Goal: Transaction & Acquisition: Obtain resource

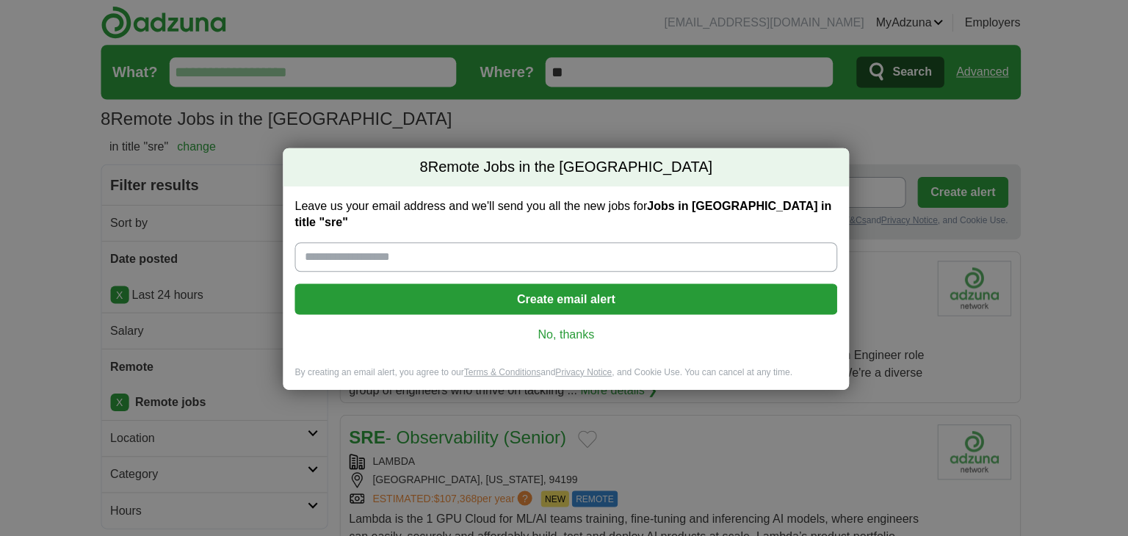
click at [543, 330] on link "No, thanks" at bounding box center [563, 333] width 517 height 16
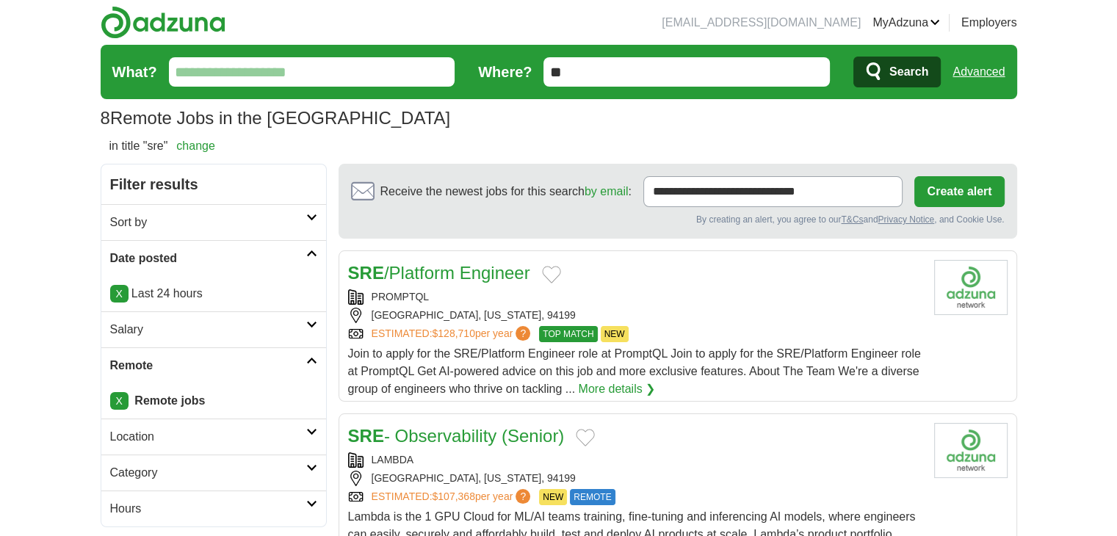
click at [987, 59] on link "Advanced" at bounding box center [978, 71] width 52 height 29
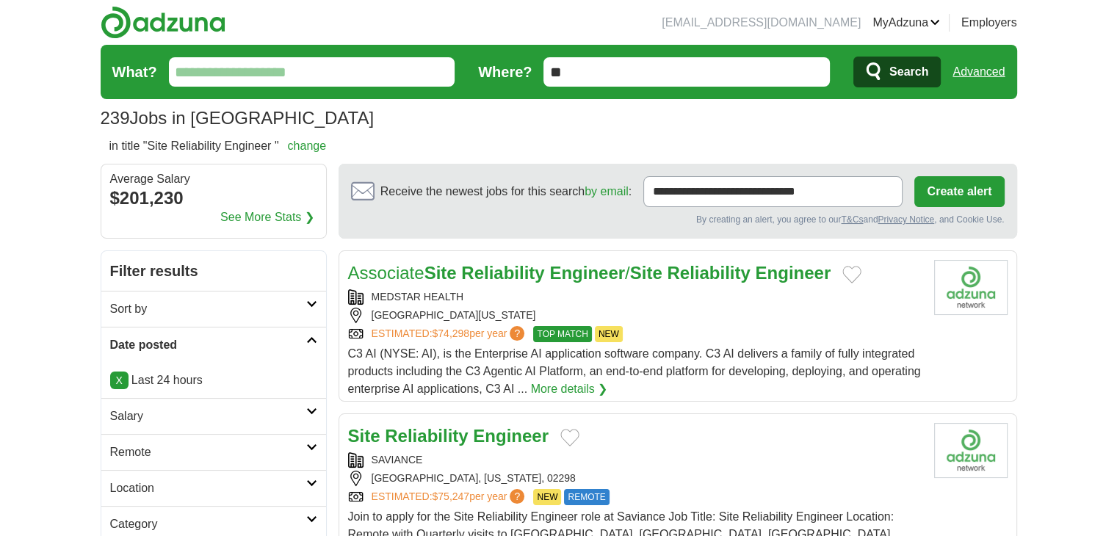
click at [149, 465] on link "Remote" at bounding box center [213, 452] width 225 height 36
click at [145, 485] on link "Remote jobs" at bounding box center [143, 487] width 66 height 12
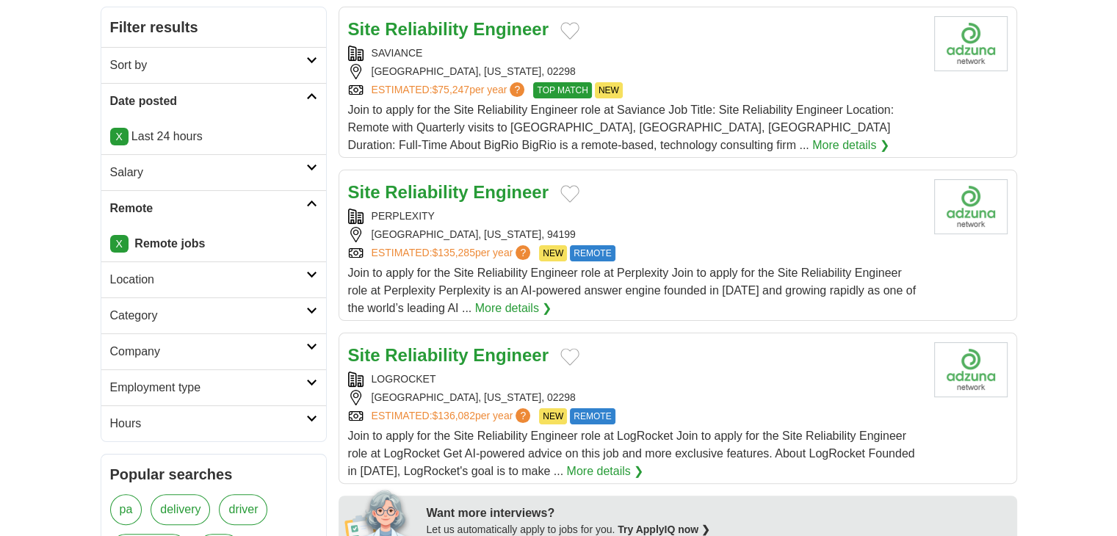
scroll to position [244, 0]
drag, startPoint x: 464, startPoint y: 341, endPoint x: 412, endPoint y: 354, distance: 53.6
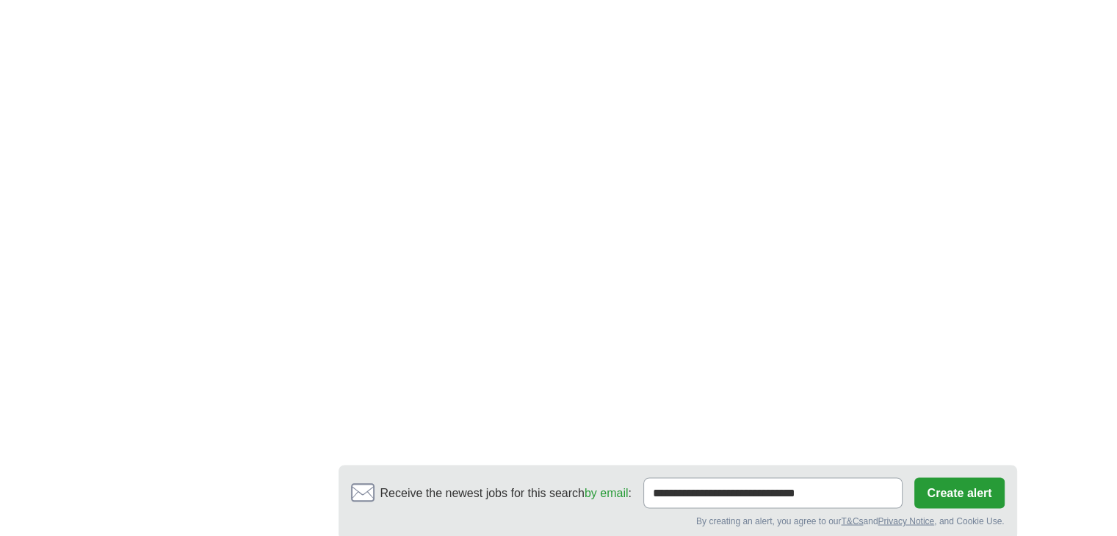
scroll to position [2692, 0]
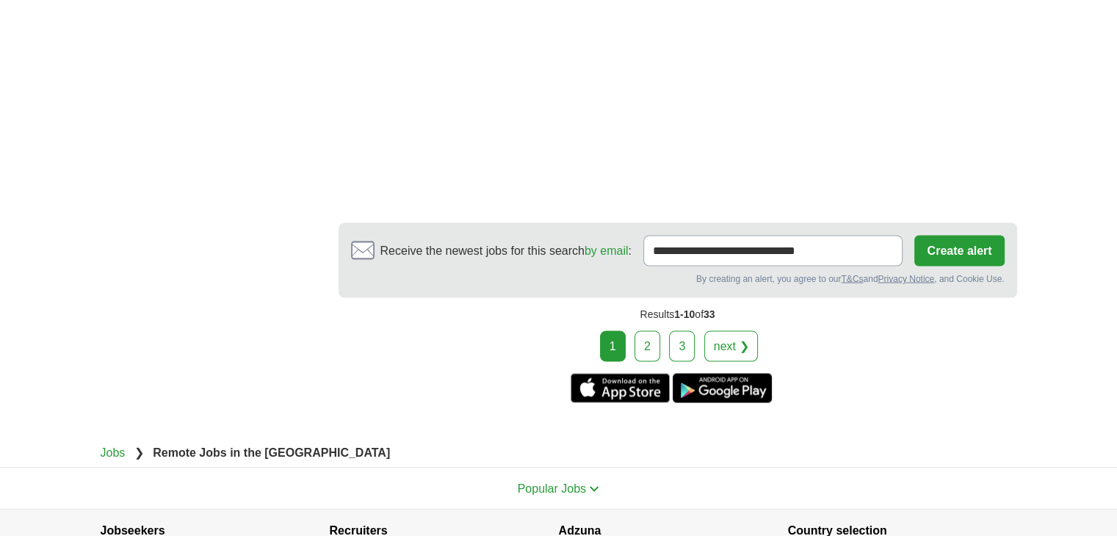
click at [654, 338] on link "2" at bounding box center [647, 345] width 26 height 31
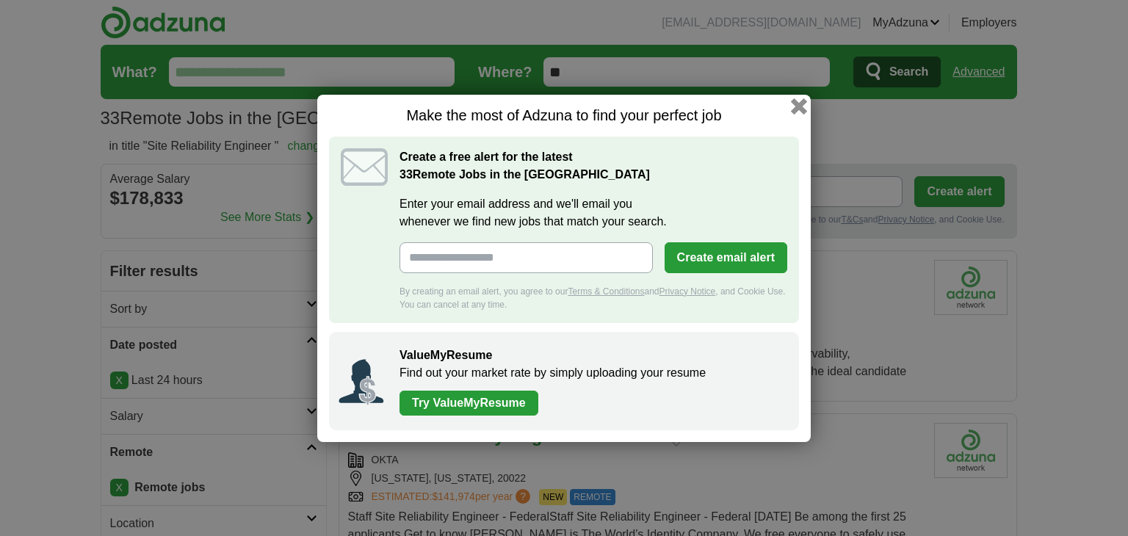
click at [795, 104] on button "button" at bounding box center [799, 106] width 16 height 16
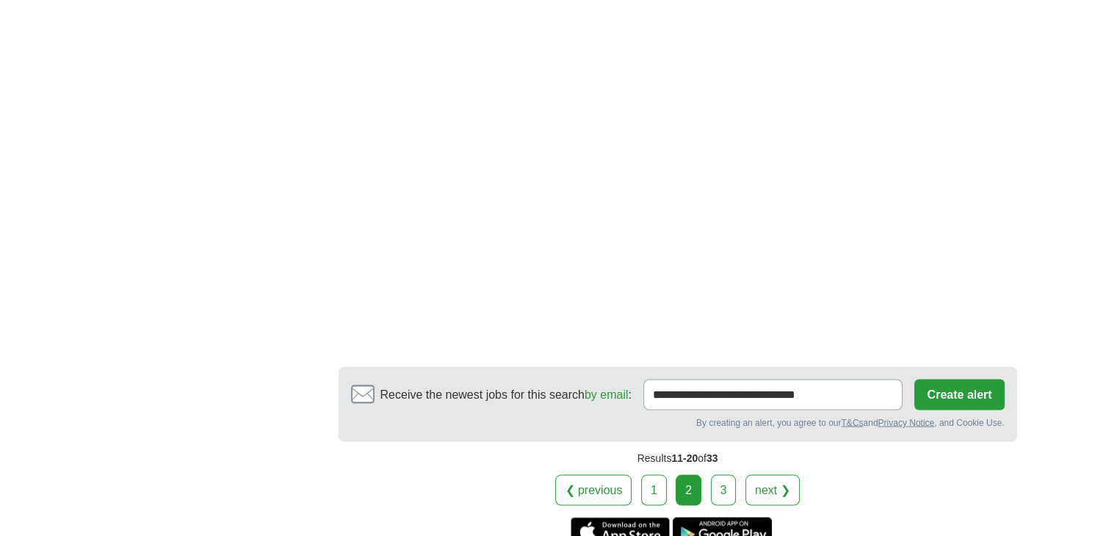
scroll to position [2570, 0]
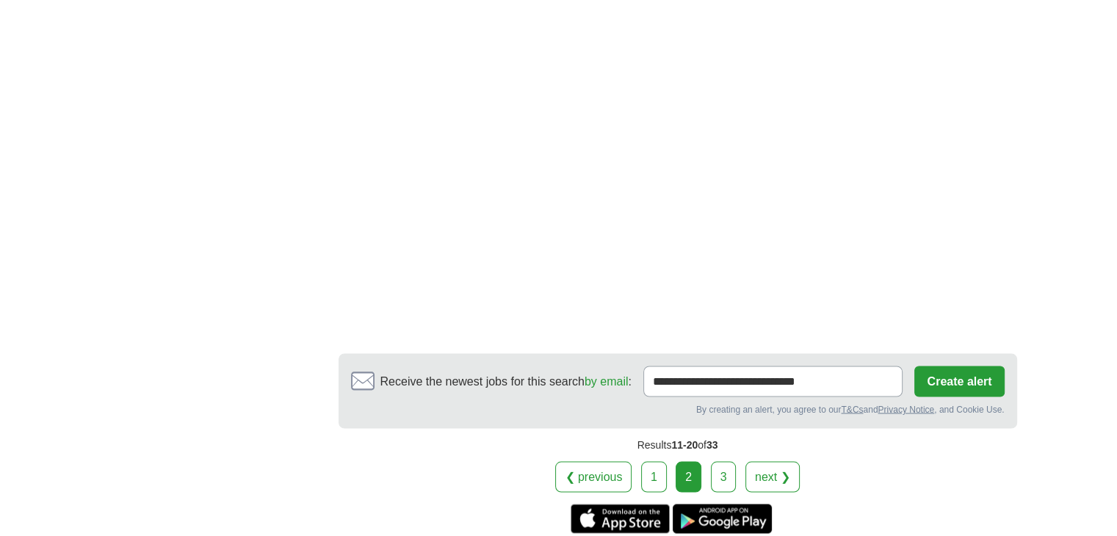
click at [728, 467] on link "3" at bounding box center [724, 476] width 26 height 31
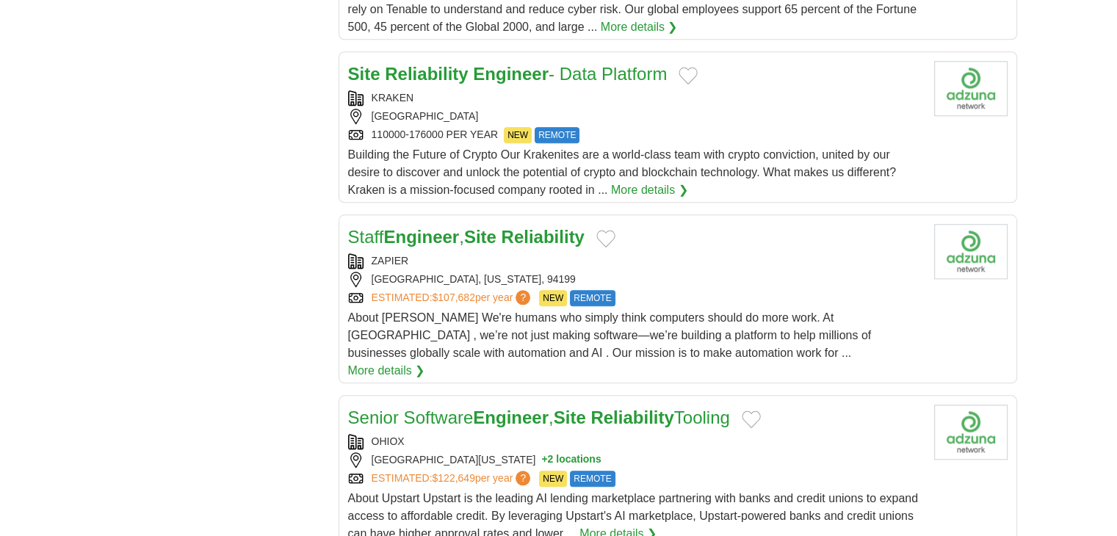
scroll to position [1468, 0]
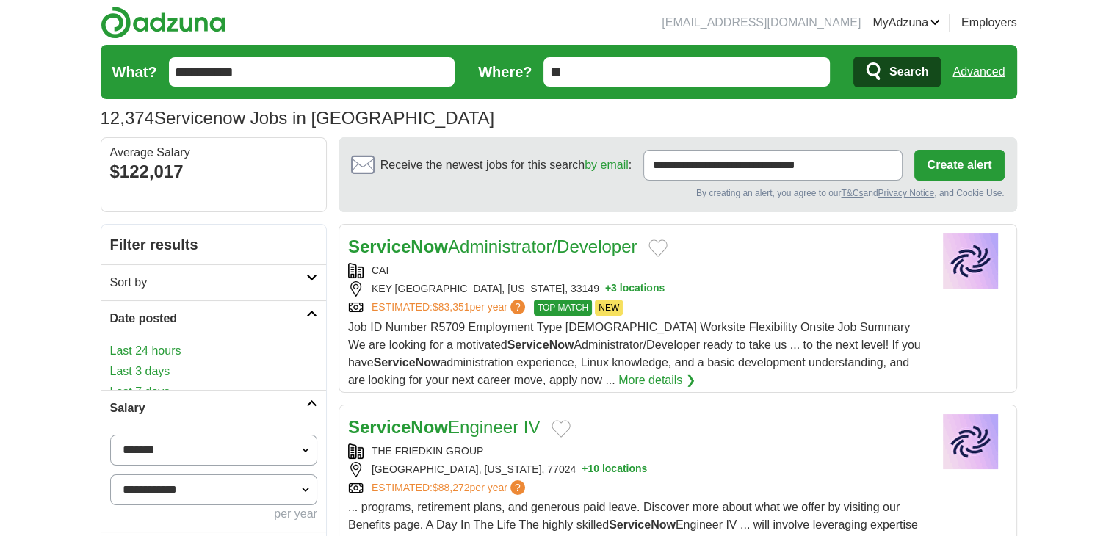
click at [141, 344] on link "Last 24 hours" at bounding box center [213, 351] width 207 height 18
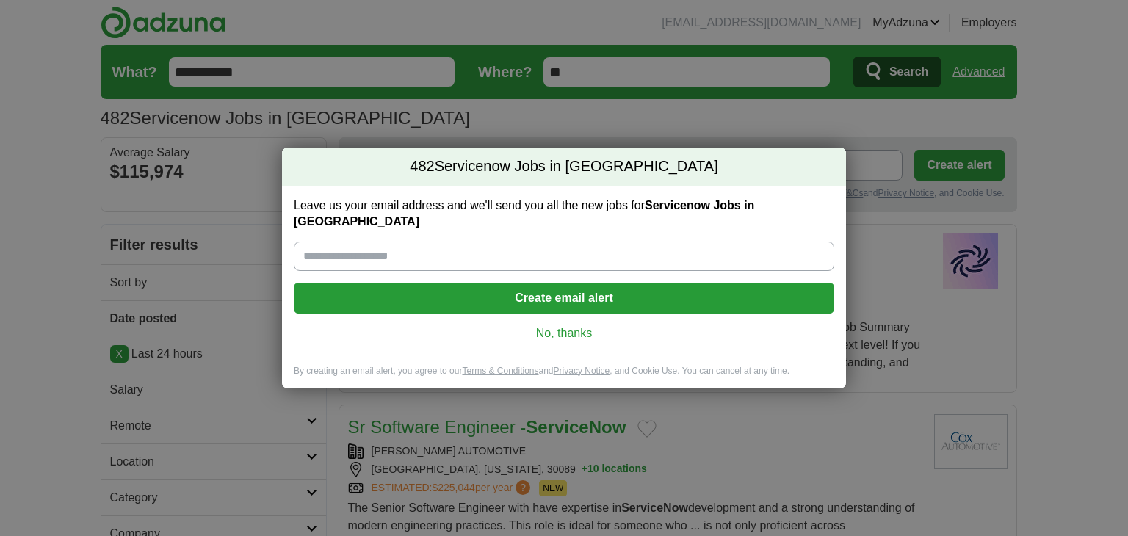
click at [109, 407] on div "482 Servicenow Jobs in US Leave us your email address and we'll send you all th…" at bounding box center [564, 268] width 1128 height 536
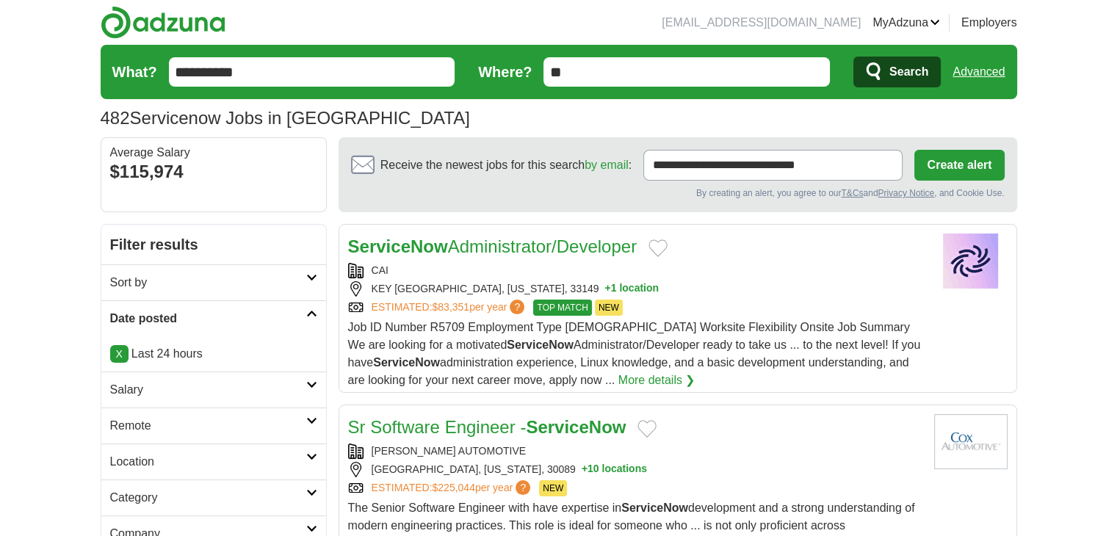
click at [132, 424] on h2 "Remote" at bounding box center [208, 426] width 196 height 18
click at [141, 456] on link "Remote jobs" at bounding box center [143, 460] width 66 height 12
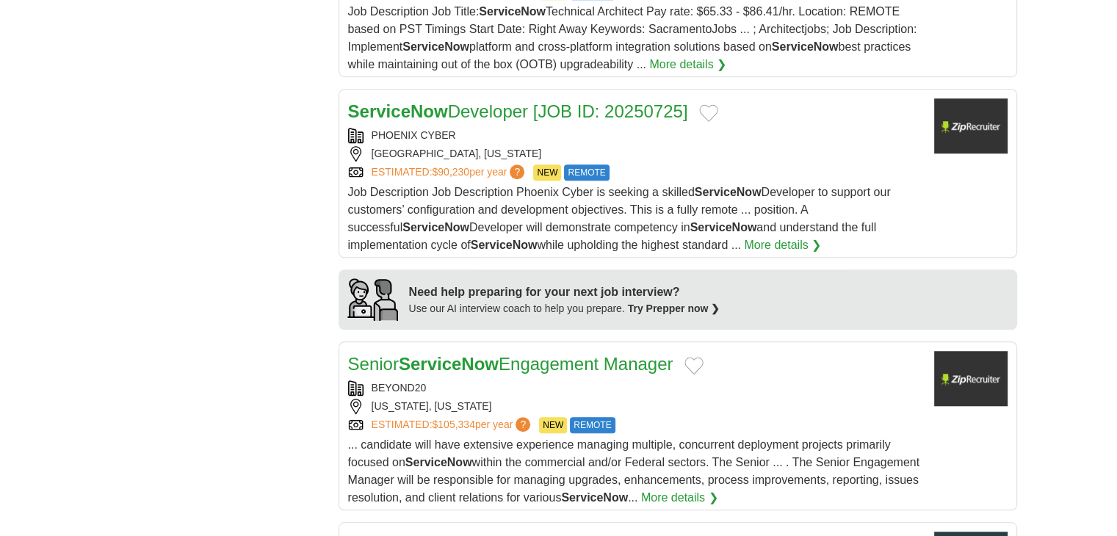
scroll to position [1101, 0]
drag, startPoint x: 480, startPoint y: 353, endPoint x: 496, endPoint y: 174, distance: 179.9
click at [496, 174] on link "ESTIMATED: $90,230 per year ?" at bounding box center [449, 172] width 156 height 16
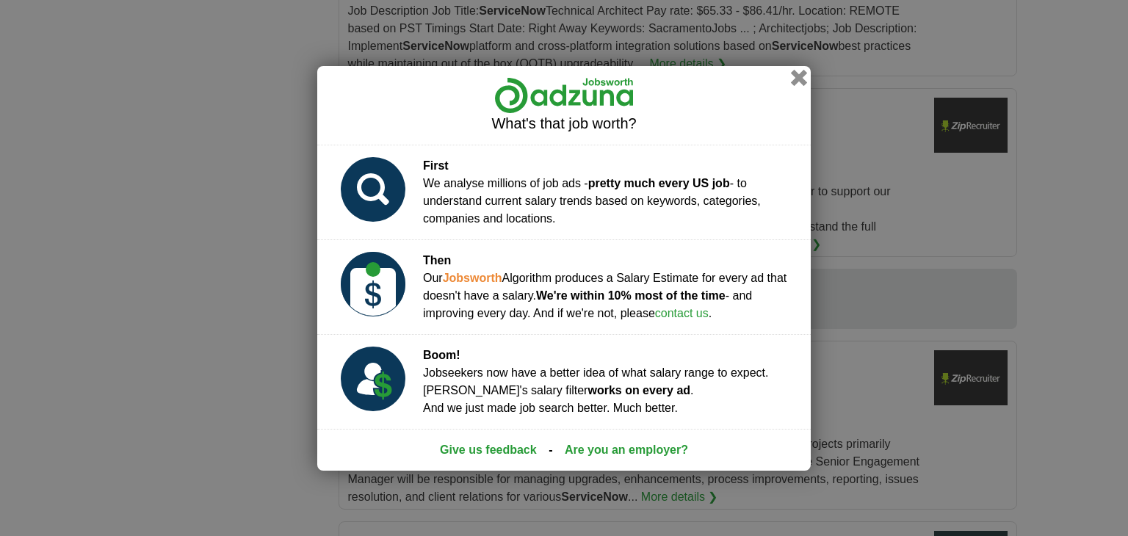
click at [797, 87] on div "What's that job worth? First We analyse millions of job ads - pretty much every…" at bounding box center [563, 268] width 493 height 405
click at [238, 309] on div "What's that job worth? First We analyse millions of job ads - pretty much every…" at bounding box center [564, 268] width 1128 height 536
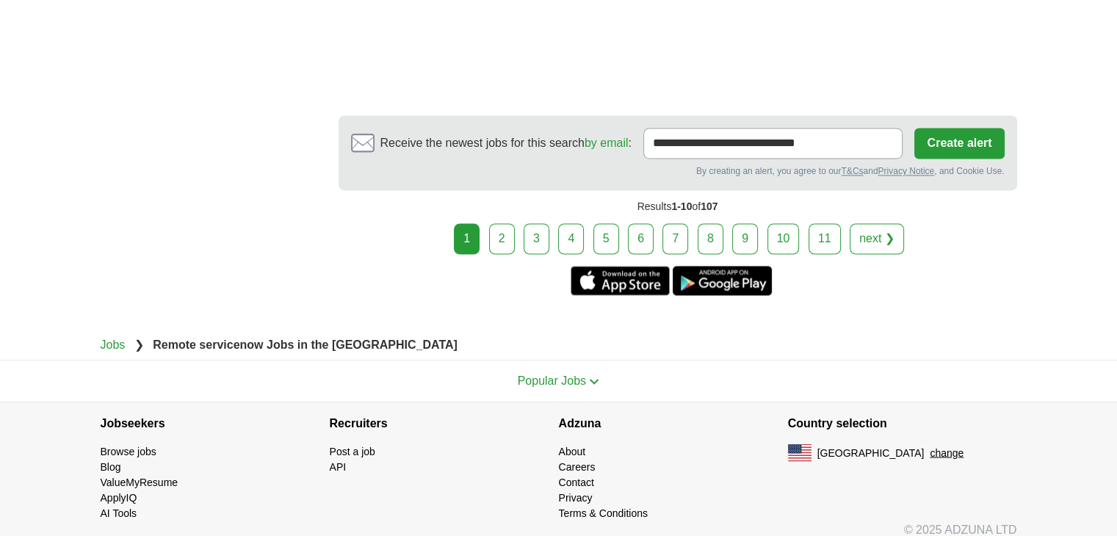
scroll to position [2406, 0]
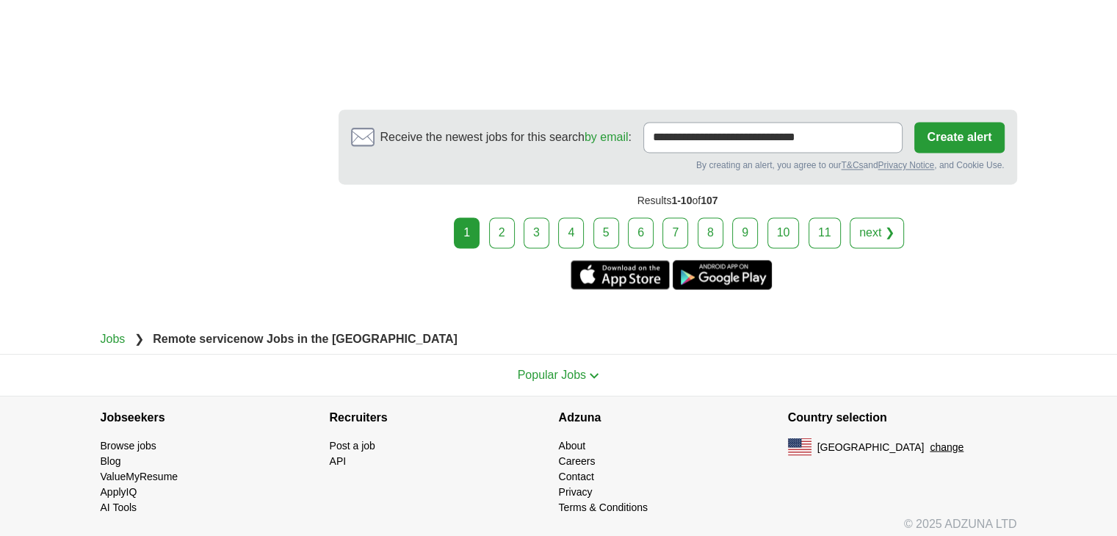
click at [493, 222] on link "2" at bounding box center [502, 232] width 26 height 31
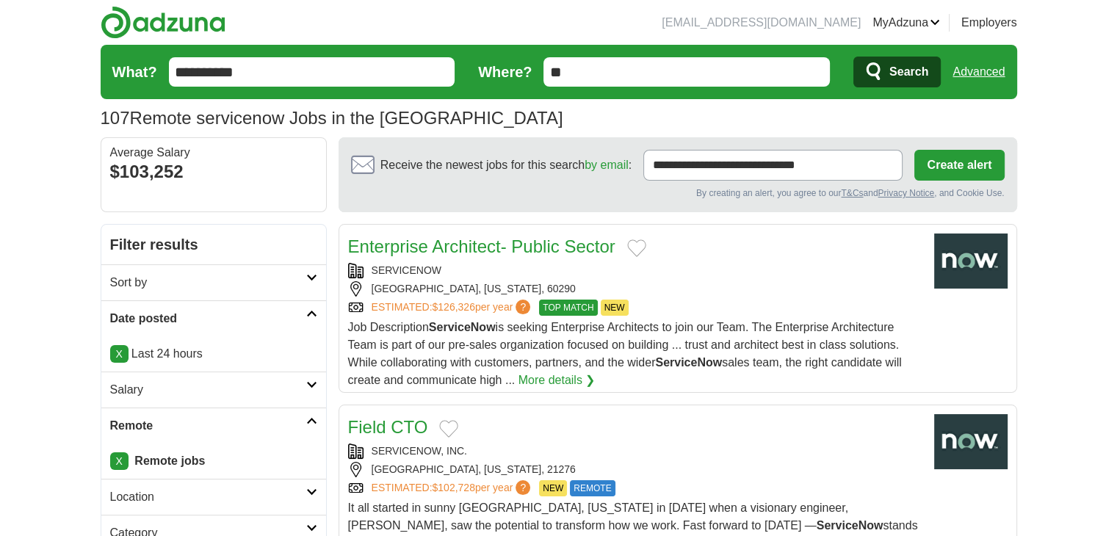
drag, startPoint x: 514, startPoint y: 241, endPoint x: 534, endPoint y: 247, distance: 20.9
click at [534, 247] on link "Enterprise Architect- Public Sector" at bounding box center [481, 246] width 267 height 20
click at [988, 71] on link "Advanced" at bounding box center [978, 71] width 52 height 29
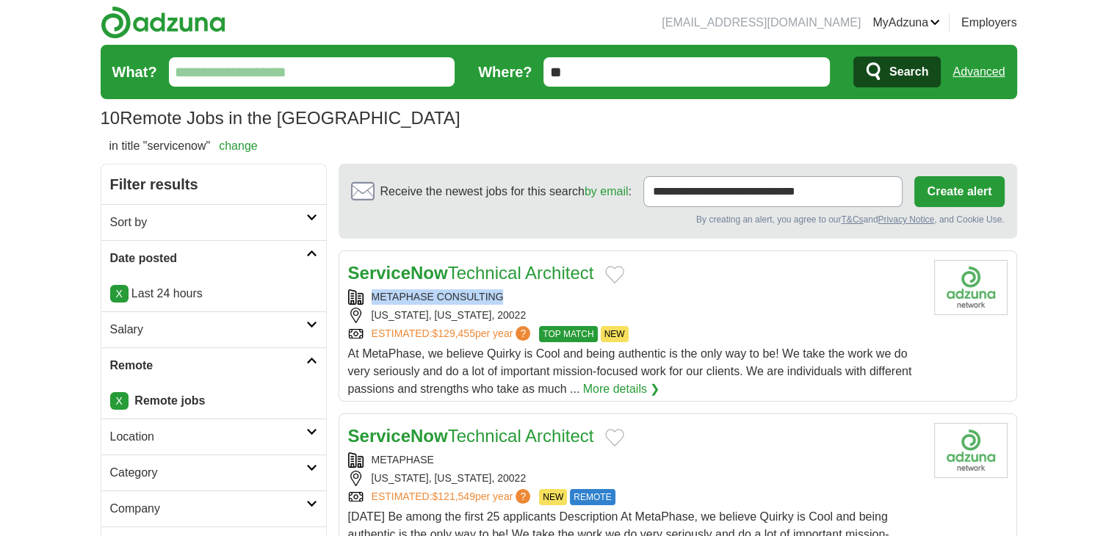
drag, startPoint x: 508, startPoint y: 294, endPoint x: 370, endPoint y: 292, distance: 138.0
click at [370, 292] on div "METAPHASE CONSULTING" at bounding box center [635, 296] width 574 height 15
copy div "METAPHASE CONSULTING"
click at [990, 65] on link "Advanced" at bounding box center [978, 71] width 52 height 29
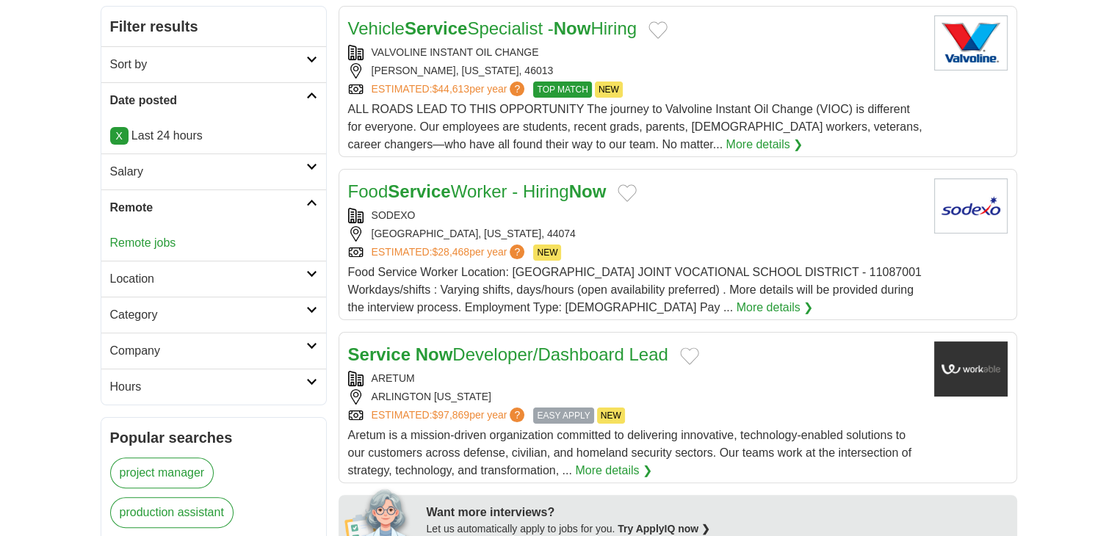
click at [132, 239] on link "Remote jobs" at bounding box center [143, 242] width 66 height 12
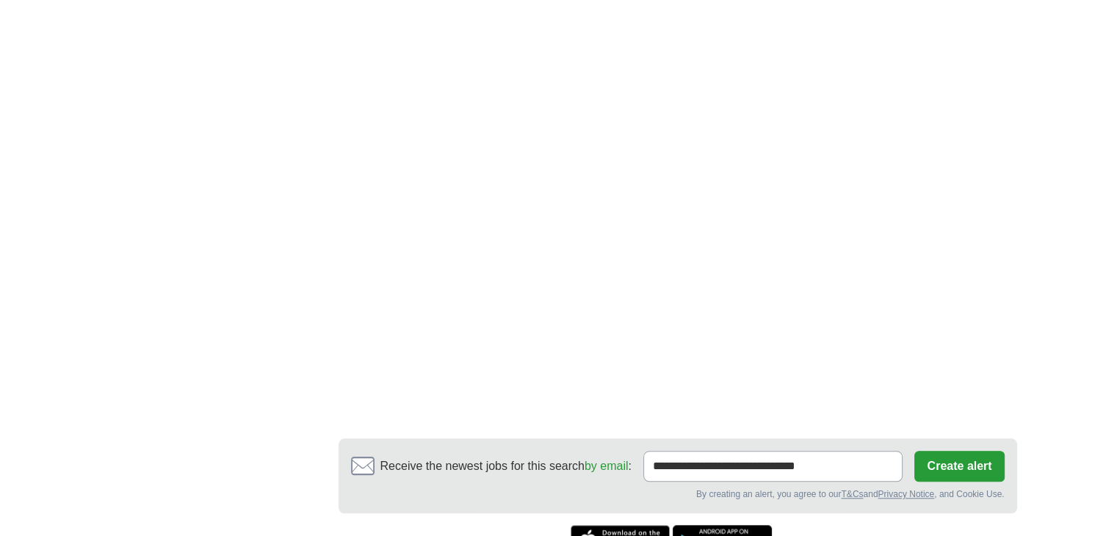
scroll to position [1574, 0]
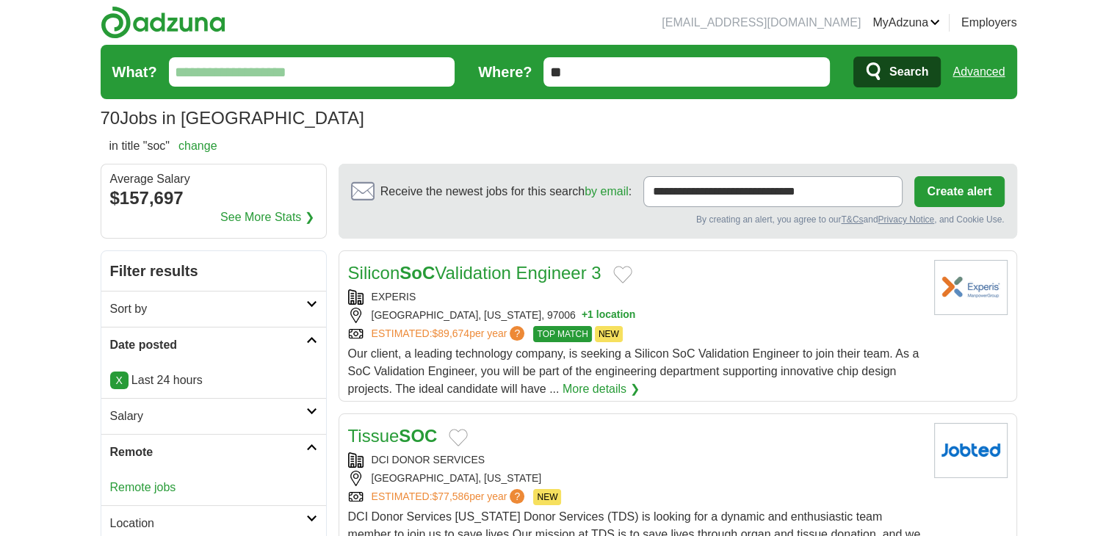
click at [141, 488] on link "Remote jobs" at bounding box center [143, 487] width 66 height 12
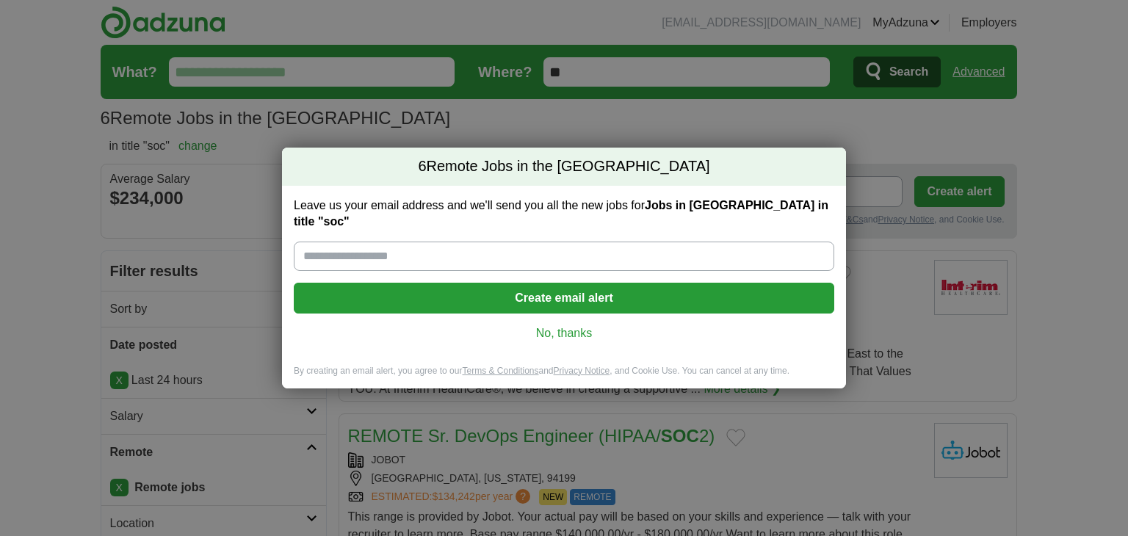
click at [585, 325] on link "No, thanks" at bounding box center [563, 333] width 517 height 16
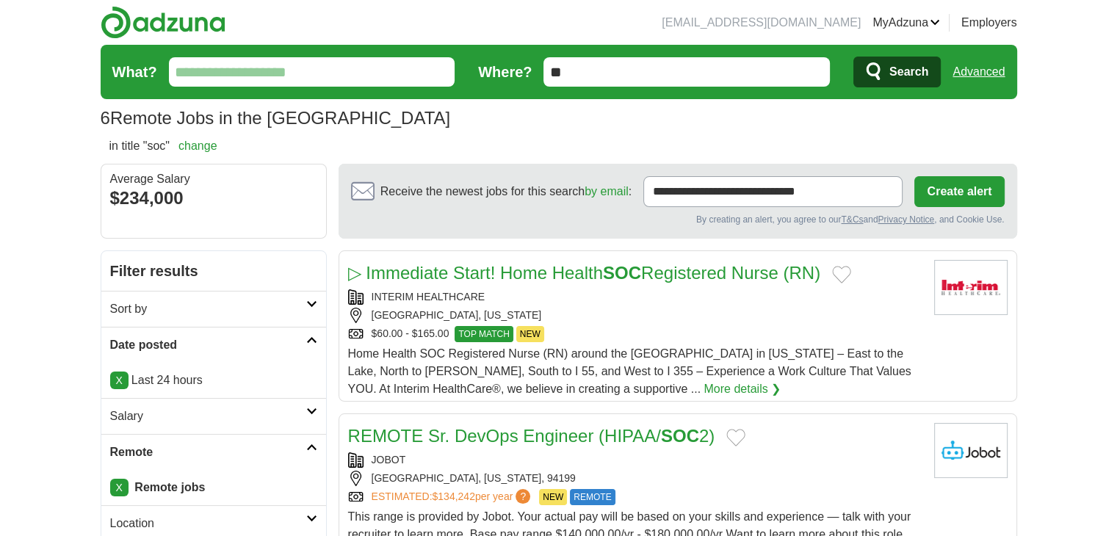
click at [980, 77] on link "Advanced" at bounding box center [978, 71] width 52 height 29
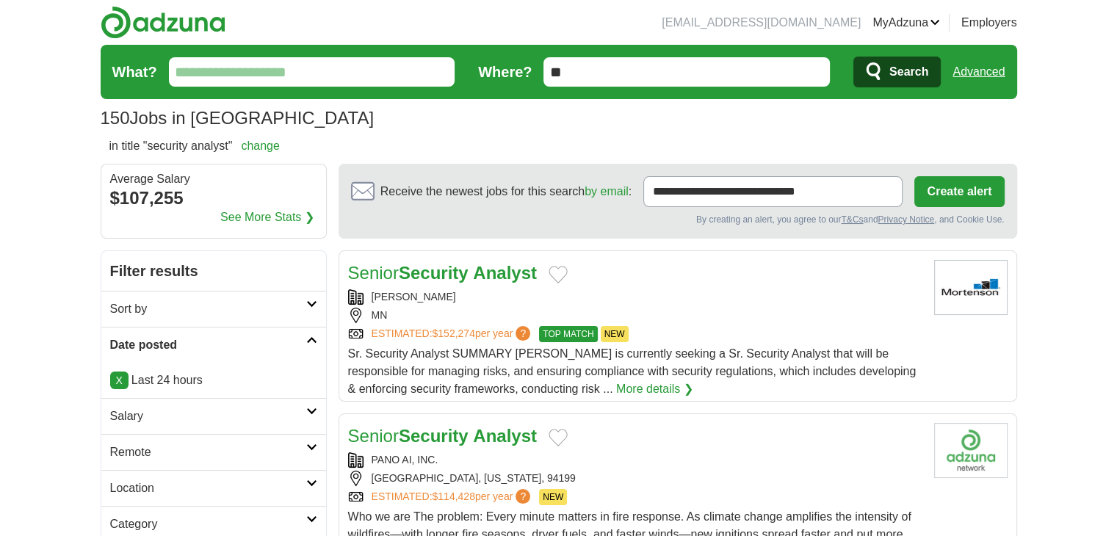
click at [154, 459] on h2 "Remote" at bounding box center [208, 452] width 196 height 18
click at [148, 482] on link "Remote jobs" at bounding box center [143, 487] width 66 height 12
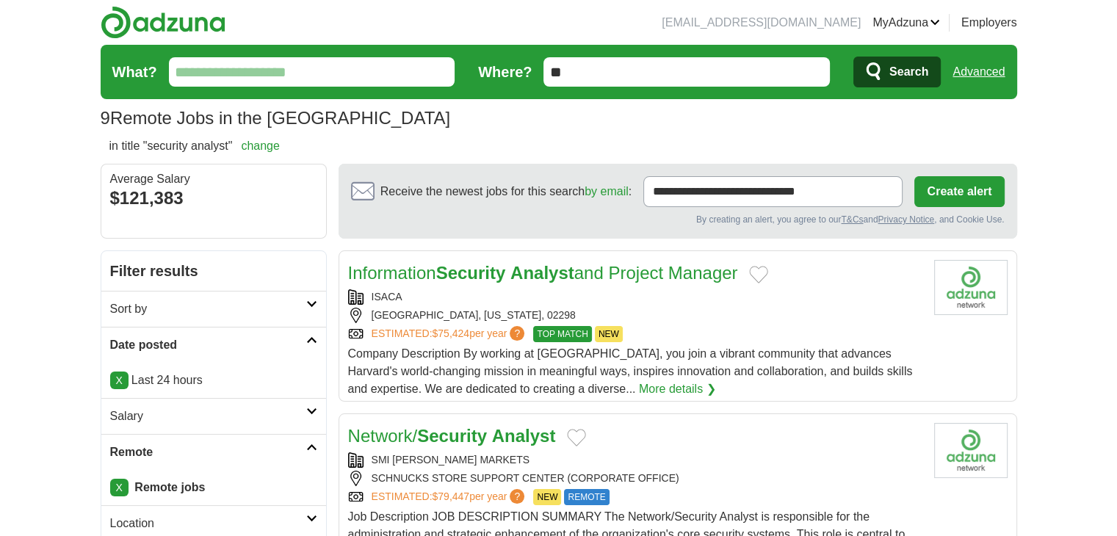
click at [970, 68] on link "Advanced" at bounding box center [978, 71] width 52 height 29
click at [955, 70] on link "Advanced" at bounding box center [978, 71] width 52 height 29
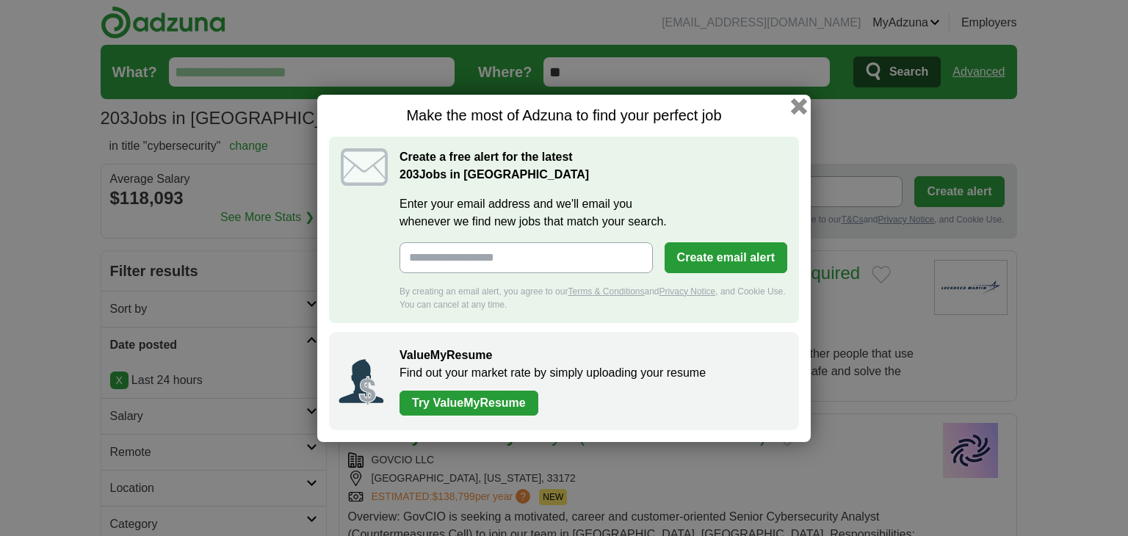
click at [798, 102] on button "button" at bounding box center [799, 106] width 16 height 16
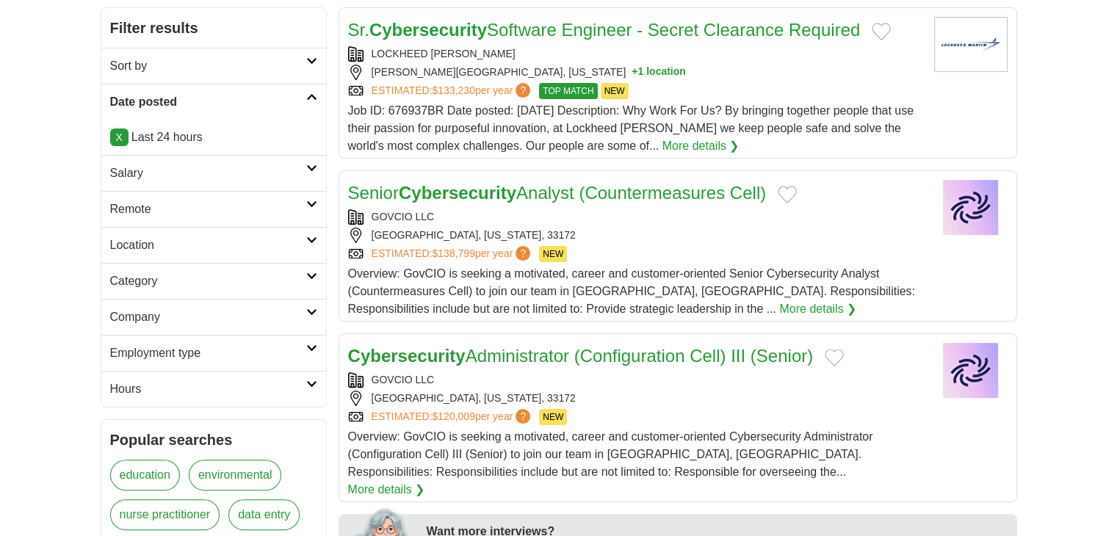
scroll to position [244, 0]
click at [157, 209] on h2 "Remote" at bounding box center [208, 208] width 196 height 18
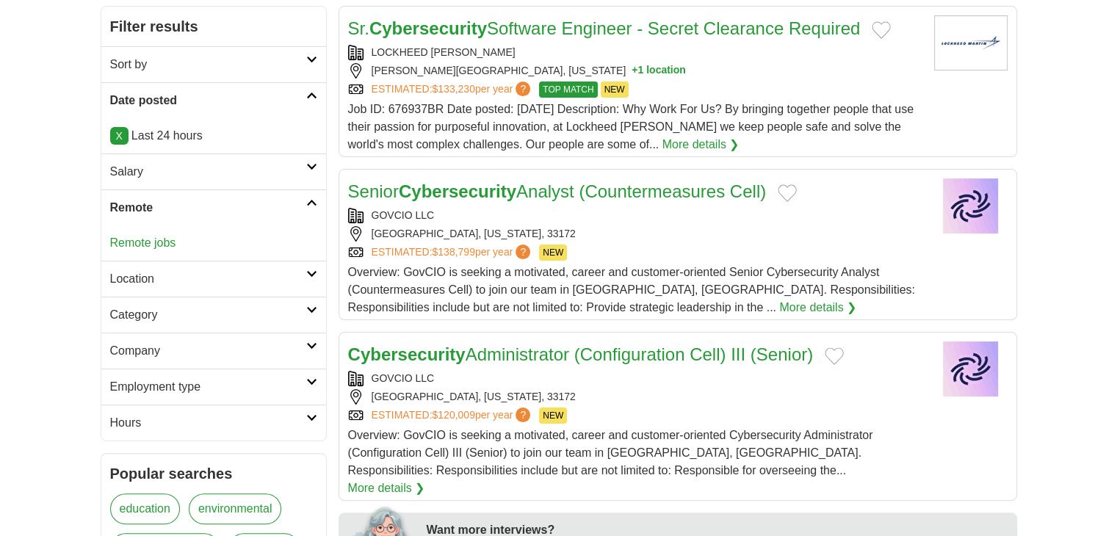
click at [149, 237] on link "Remote jobs" at bounding box center [143, 242] width 66 height 12
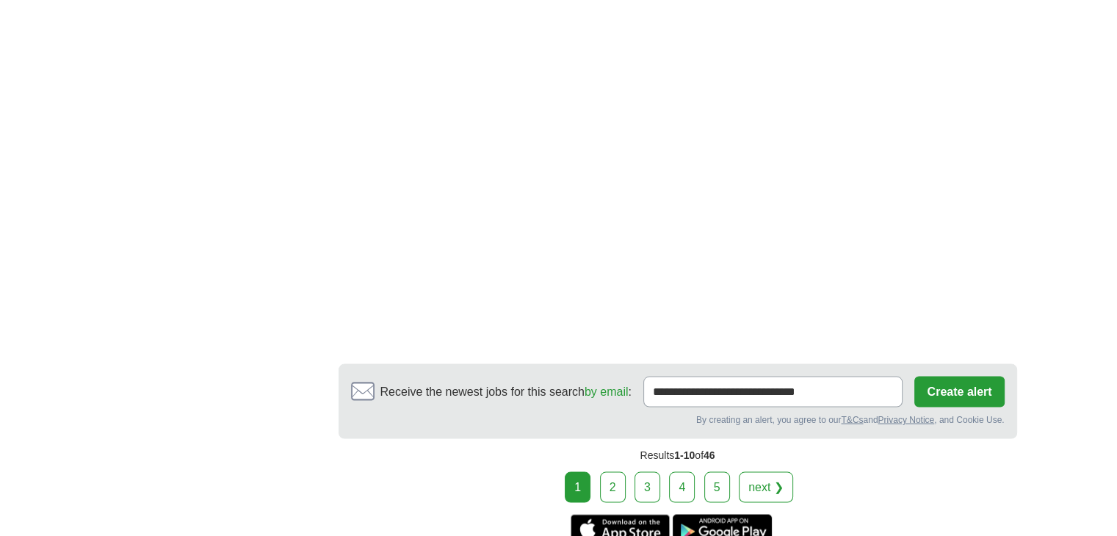
scroll to position [2928, 0]
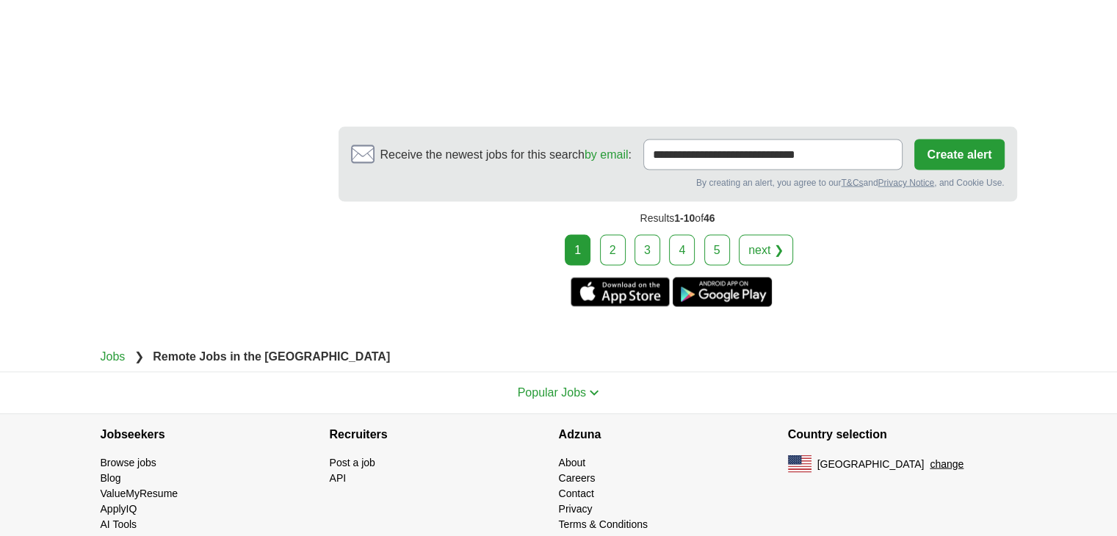
click at [609, 235] on link "2" at bounding box center [613, 250] width 26 height 31
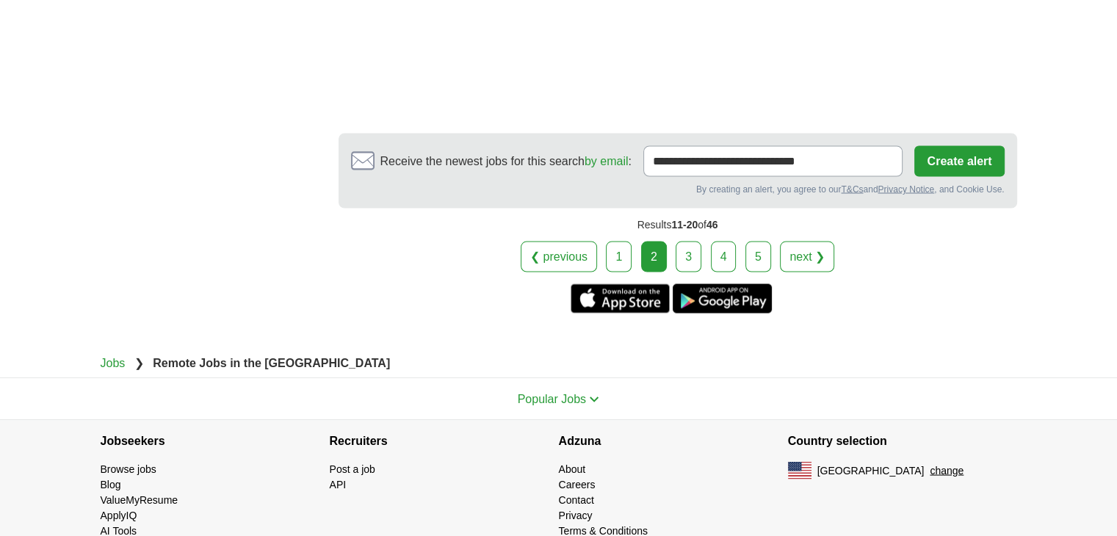
scroll to position [2752, 0]
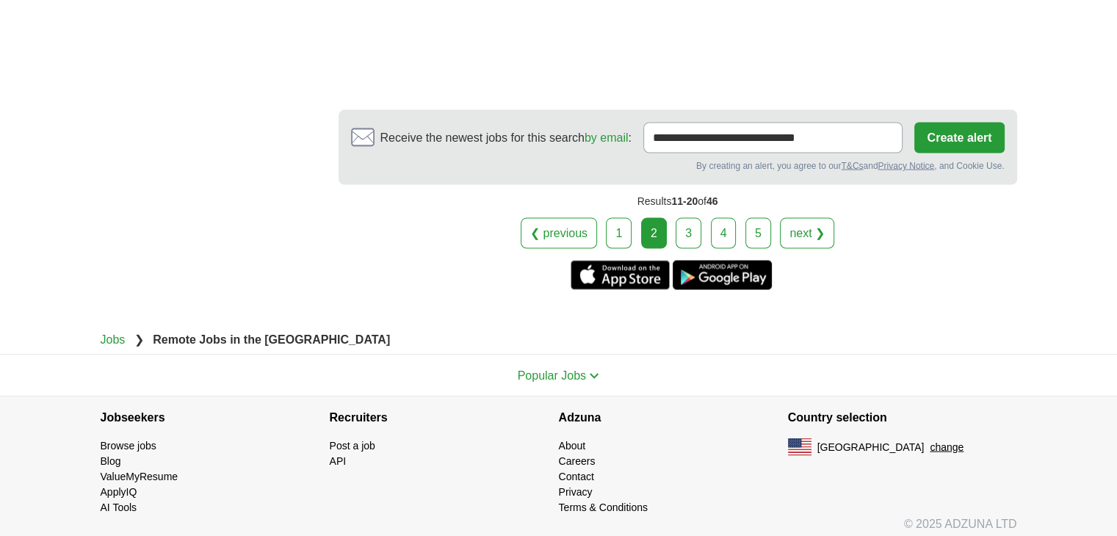
click at [689, 233] on link "3" at bounding box center [688, 232] width 26 height 31
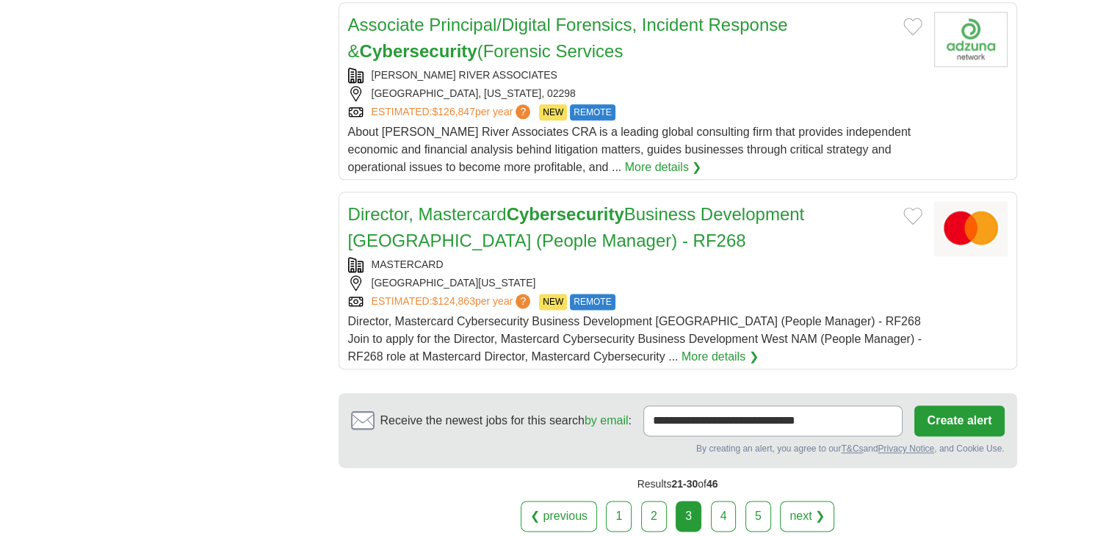
scroll to position [1957, 0]
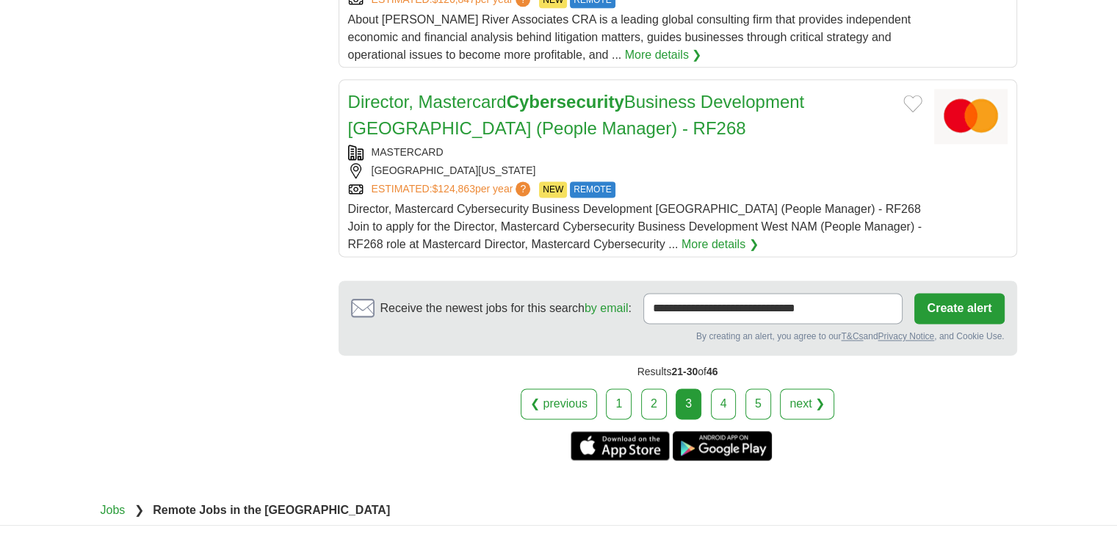
click at [712, 403] on link "4" at bounding box center [724, 403] width 26 height 31
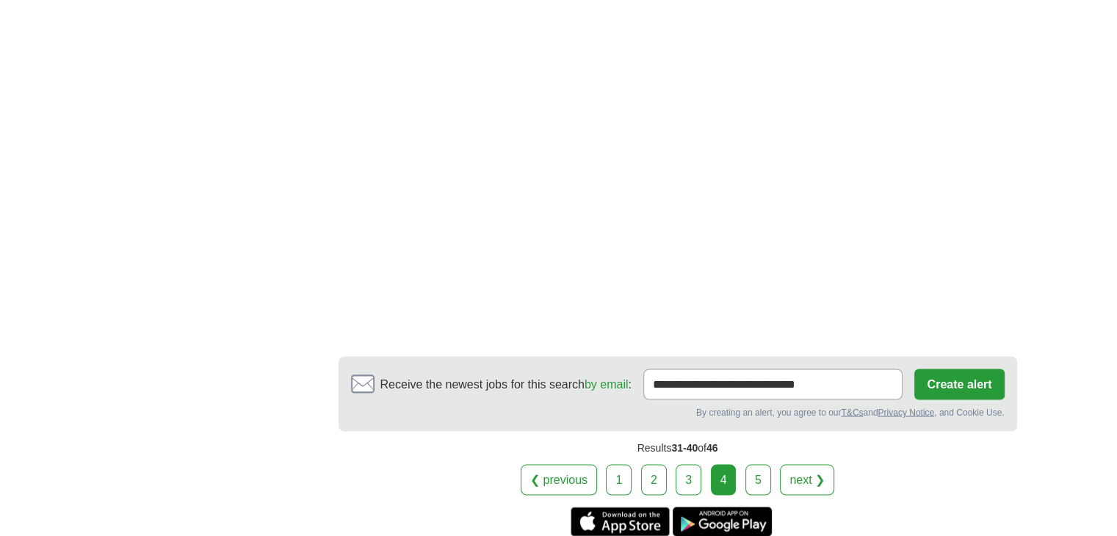
scroll to position [2781, 0]
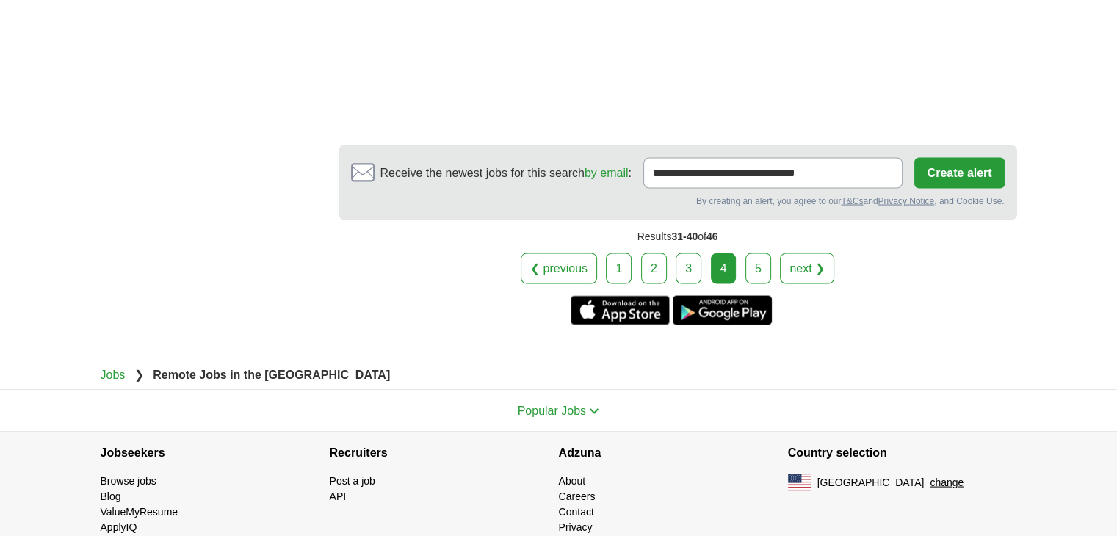
click at [748, 253] on link "5" at bounding box center [758, 268] width 26 height 31
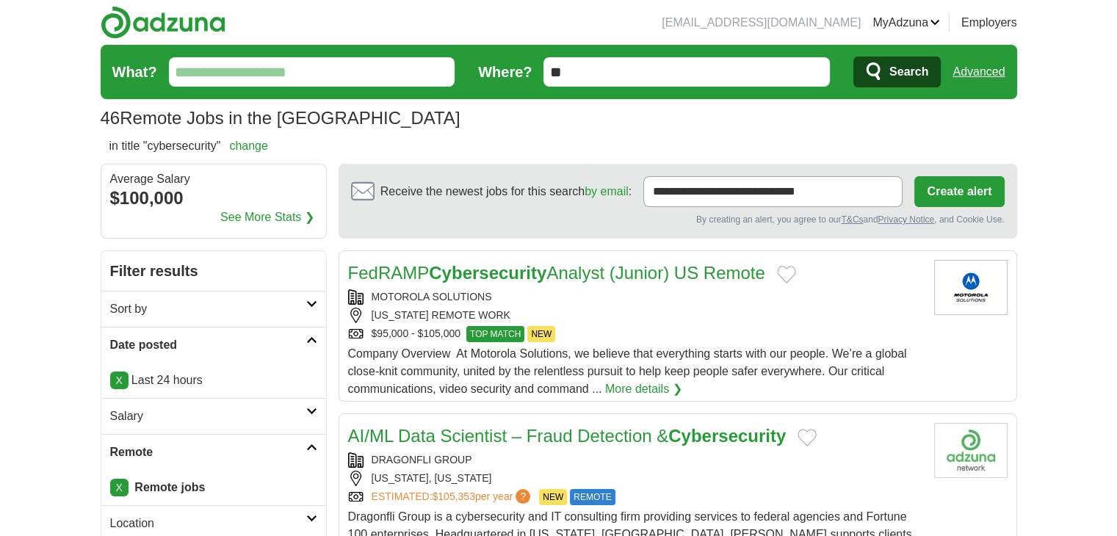
click at [976, 63] on link "Advanced" at bounding box center [978, 71] width 52 height 29
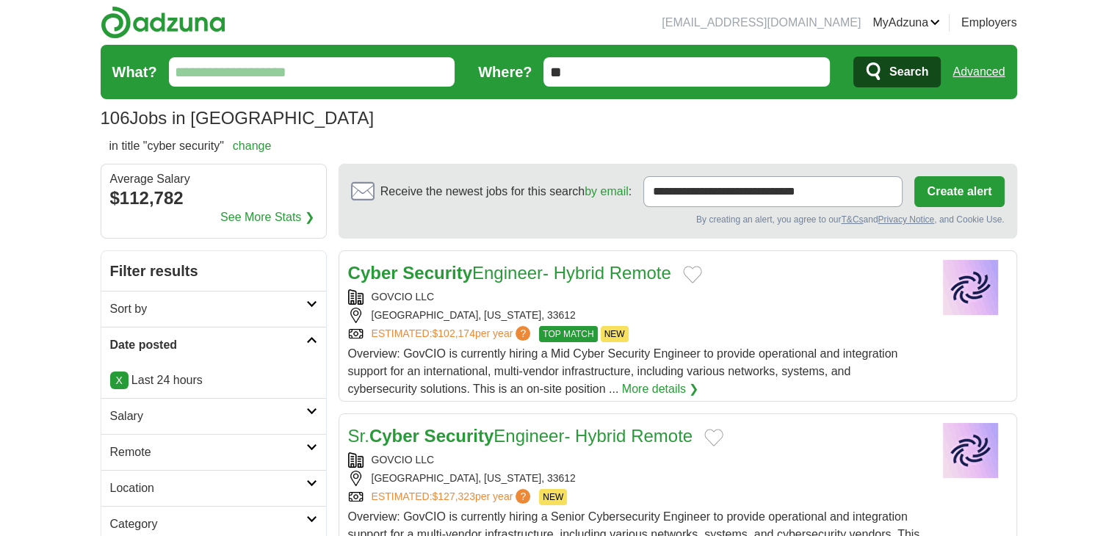
drag, startPoint x: 130, startPoint y: 453, endPoint x: 135, endPoint y: 471, distance: 18.4
click at [130, 453] on h2 "Remote" at bounding box center [208, 452] width 196 height 18
click at [134, 481] on link "Remote jobs" at bounding box center [143, 487] width 66 height 12
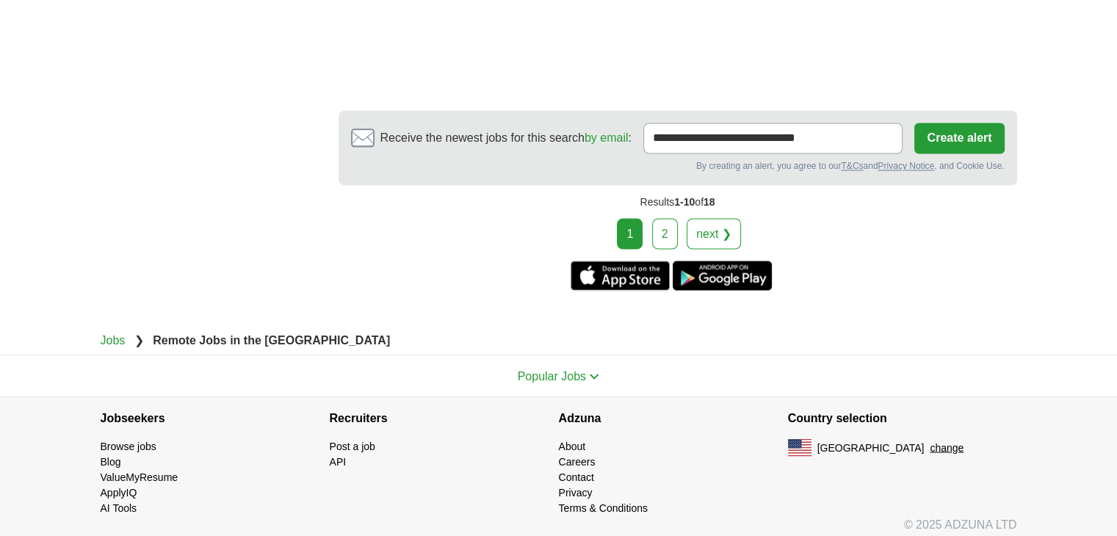
scroll to position [2612, 0]
click at [667, 218] on link "2" at bounding box center [665, 232] width 26 height 31
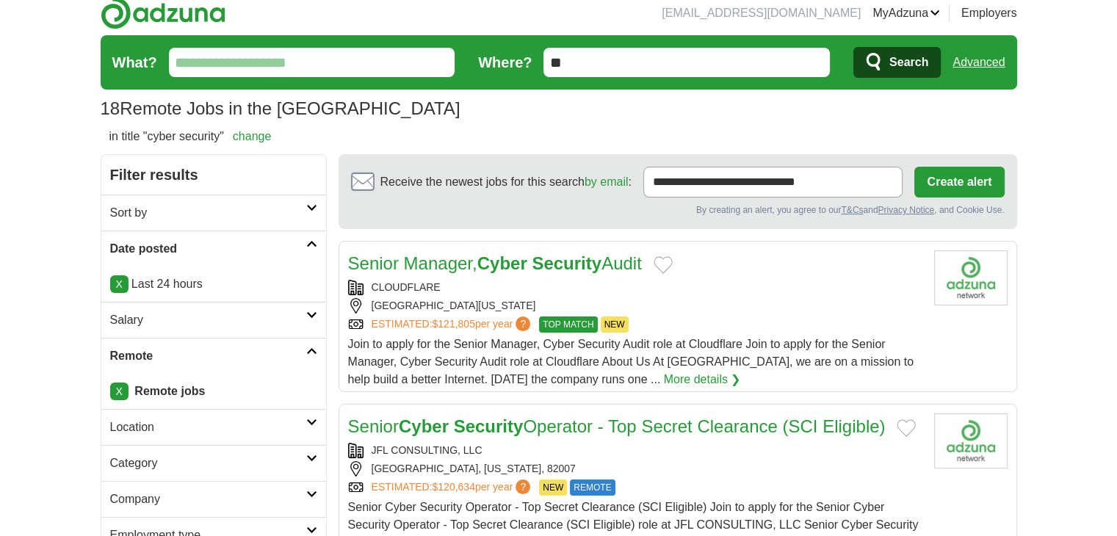
scroll to position [122, 0]
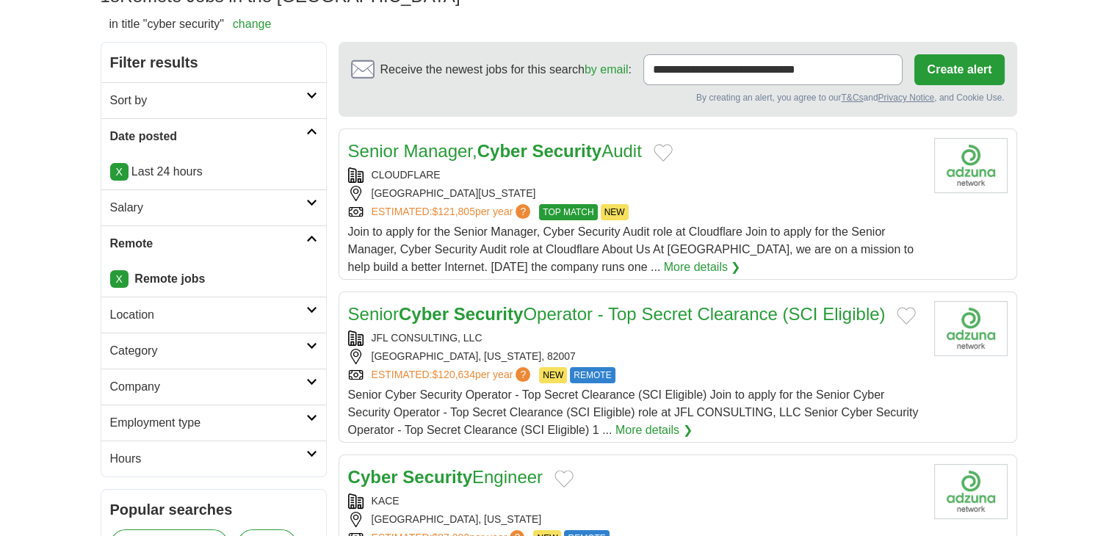
click at [164, 355] on h2 "Category" at bounding box center [208, 351] width 196 height 18
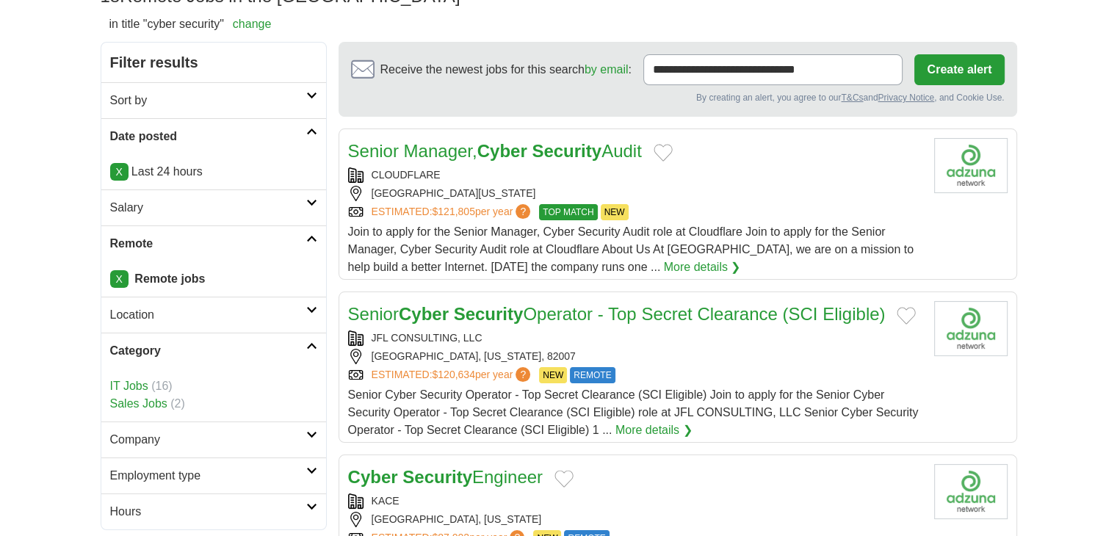
click at [135, 311] on h2 "Location" at bounding box center [208, 315] width 196 height 18
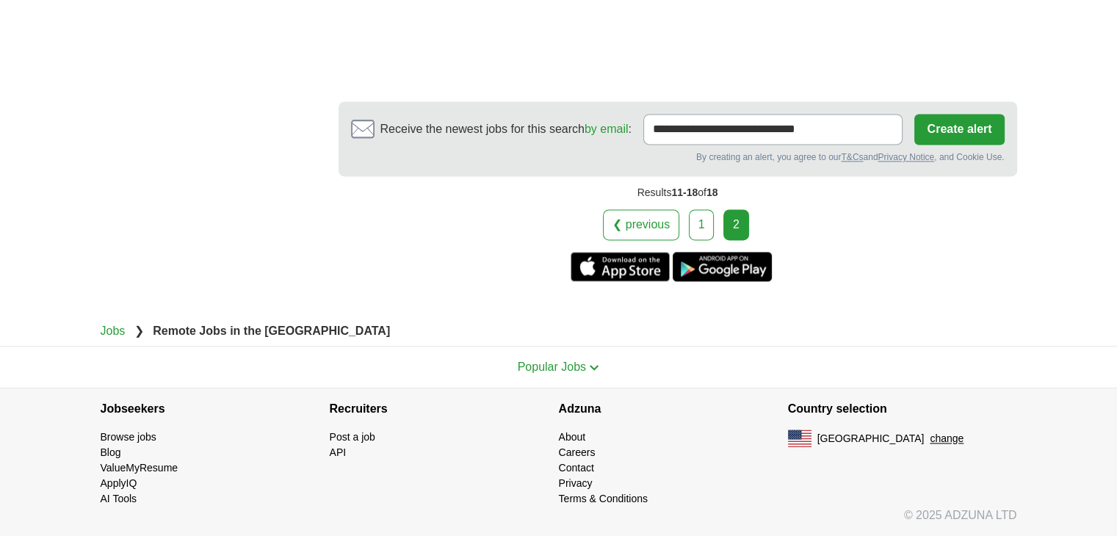
scroll to position [2165, 0]
